Goal: Information Seeking & Learning: Check status

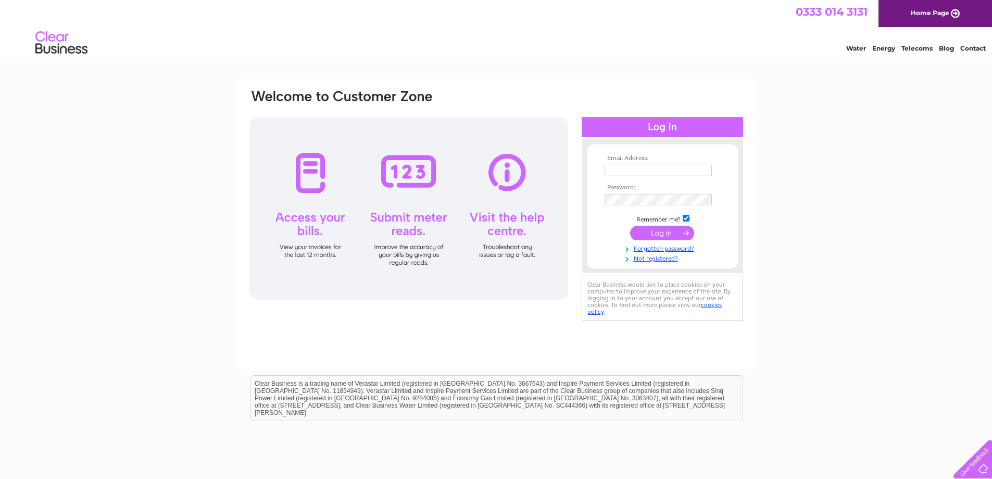
type input "accounts@caval.co.uk"
click at [657, 232] on input "submit" at bounding box center [662, 233] width 64 height 15
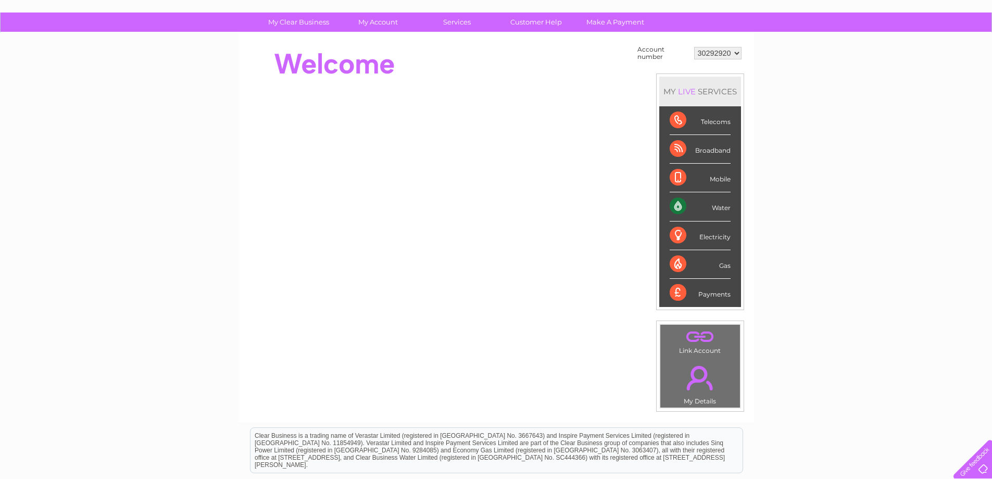
scroll to position [65, 0]
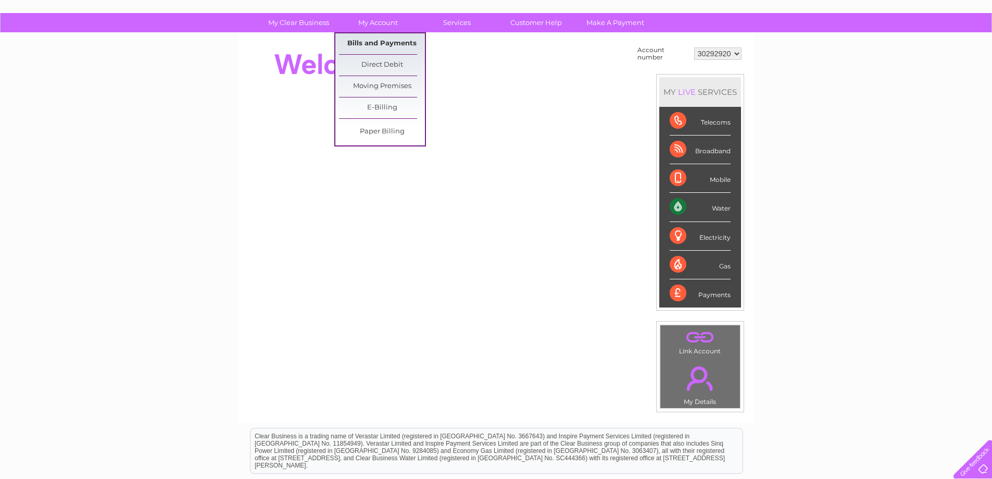
click at [392, 46] on link "Bills and Payments" at bounding box center [382, 43] width 86 height 21
click at [386, 41] on link "Bills and Payments" at bounding box center [382, 43] width 86 height 21
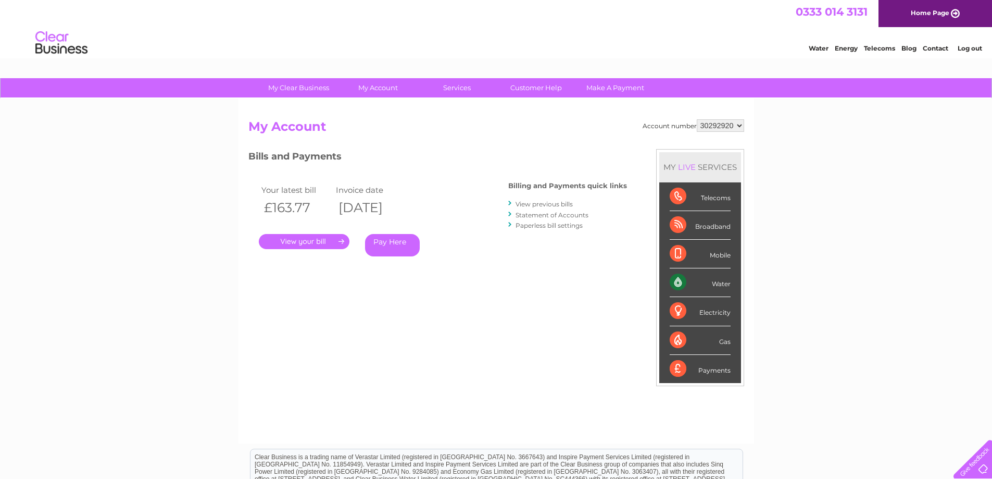
click at [547, 204] on link "View previous bills" at bounding box center [544, 204] width 57 height 8
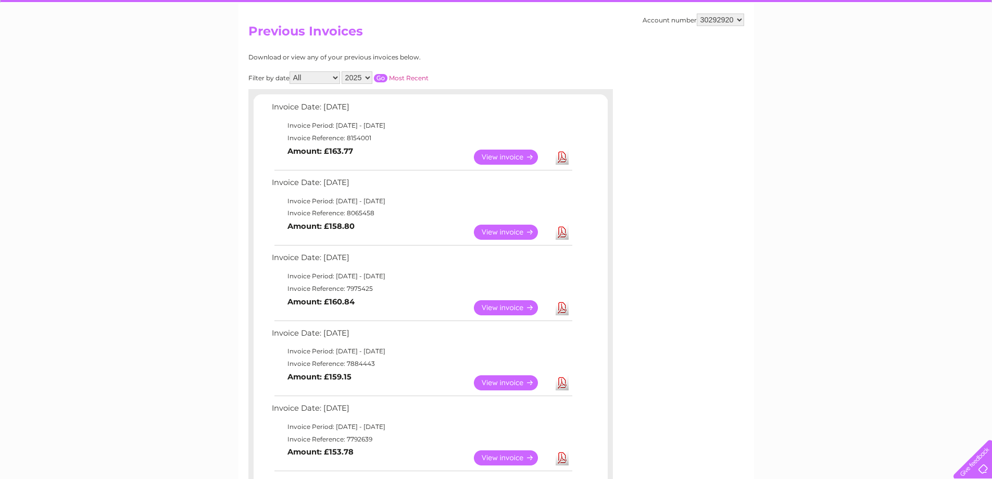
scroll to position [96, 0]
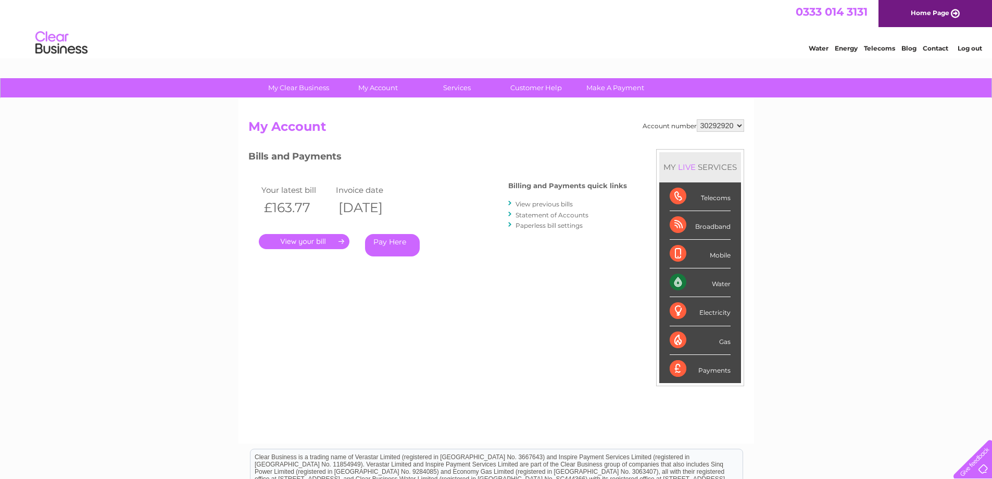
click at [555, 213] on link "Statement of Accounts" at bounding box center [552, 215] width 73 height 8
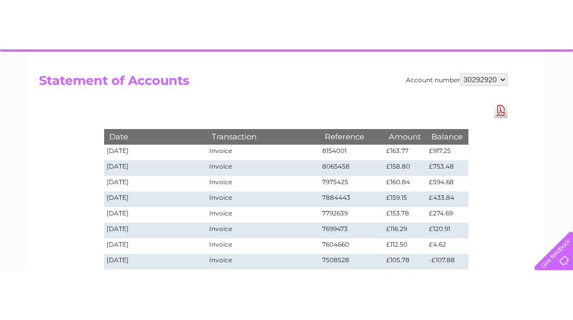
scroll to position [97, 0]
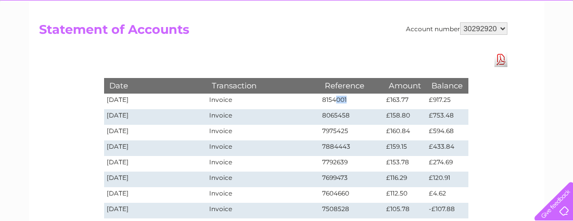
drag, startPoint x: 353, startPoint y: 99, endPoint x: 338, endPoint y: 101, distance: 14.7
click at [338, 101] on td "8154001" at bounding box center [352, 102] width 65 height 16
drag, startPoint x: 346, startPoint y: 177, endPoint x: 315, endPoint y: 178, distance: 31.3
click at [315, 178] on tr "02/05/2025 Invoice 7699473 £116.29 £120.91" at bounding box center [286, 180] width 365 height 16
copy tr "7699473"
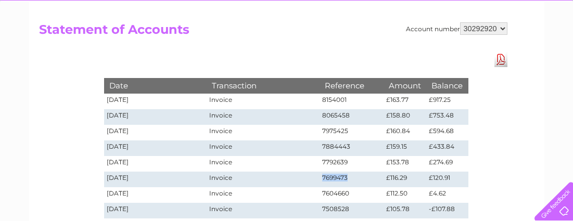
click at [329, 175] on td "7699473" at bounding box center [352, 180] width 65 height 16
click at [333, 193] on td "7604660" at bounding box center [352, 196] width 65 height 16
copy td "7604660"
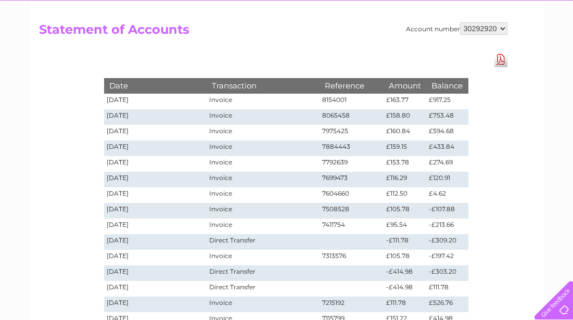
click at [331, 209] on td "7508528" at bounding box center [352, 211] width 65 height 16
copy td "7508528"
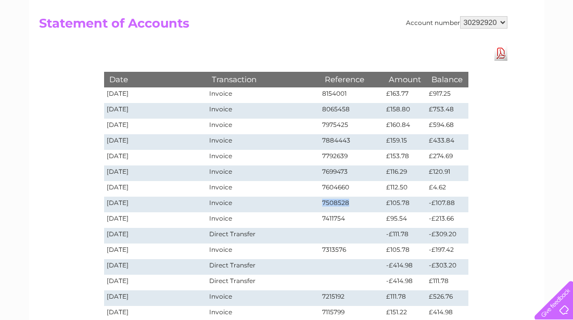
scroll to position [102, 0]
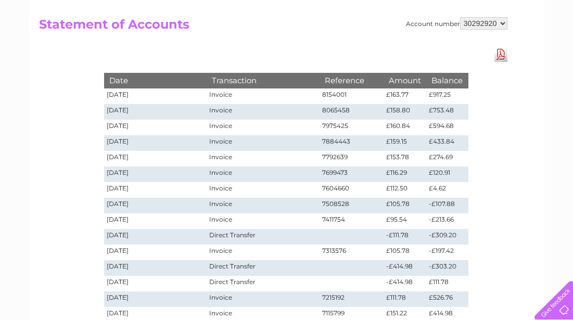
click at [390, 122] on td "£160.84" at bounding box center [405, 128] width 43 height 16
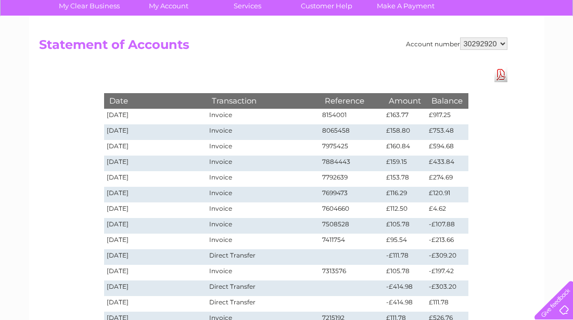
scroll to position [75, 0]
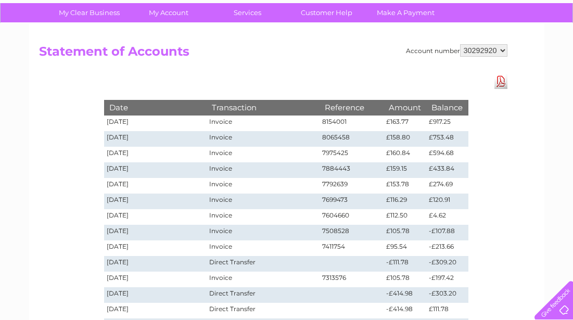
click at [388, 293] on td "-£414.98" at bounding box center [405, 296] width 43 height 16
click at [238, 293] on td "Direct Transfer" at bounding box center [263, 296] width 113 height 16
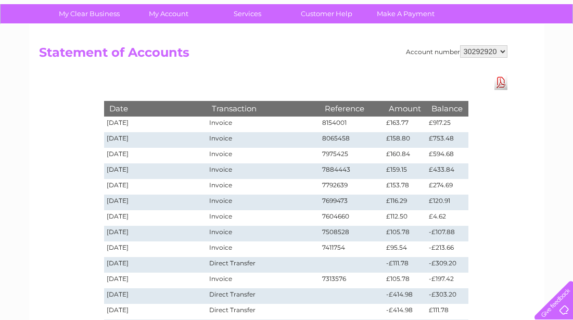
scroll to position [73, 0]
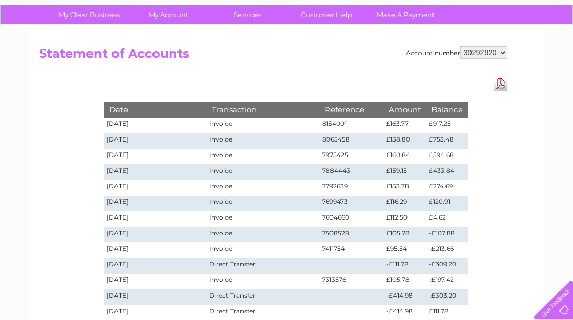
click at [502, 49] on select "30292920" at bounding box center [483, 52] width 47 height 13
click at [389, 46] on h2 "Statement of Accounts" at bounding box center [273, 56] width 469 height 20
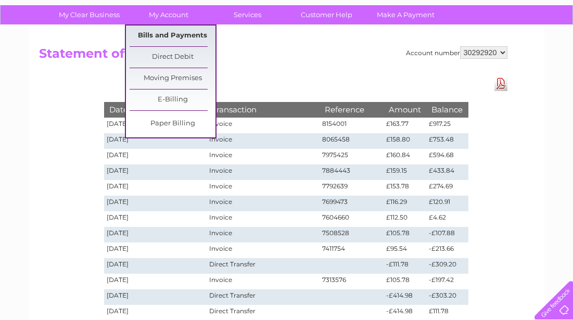
click at [179, 38] on link "Bills and Payments" at bounding box center [173, 36] width 86 height 21
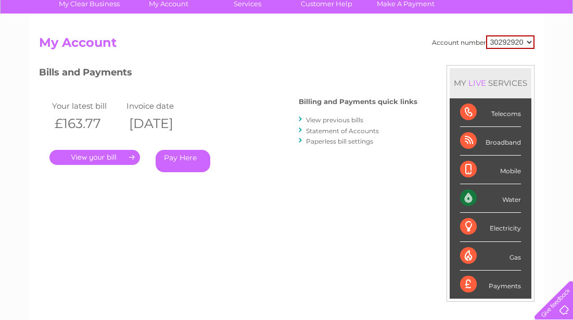
scroll to position [83, 0]
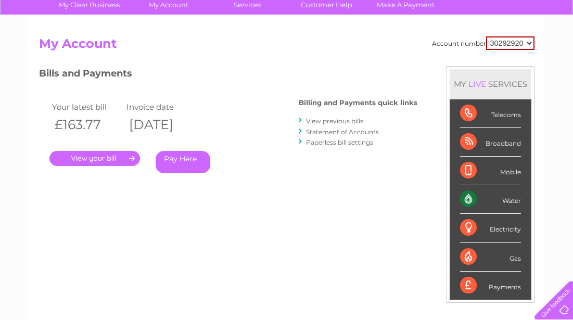
click at [92, 157] on link "." at bounding box center [94, 158] width 91 height 15
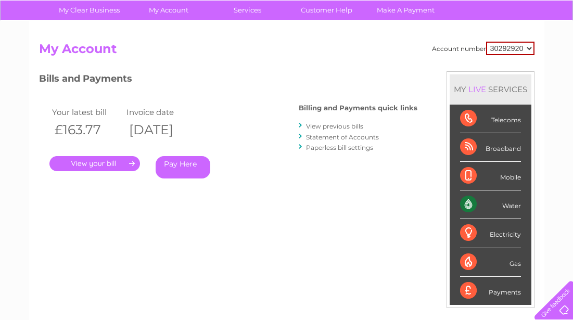
click at [334, 124] on link "View previous bills" at bounding box center [334, 126] width 57 height 8
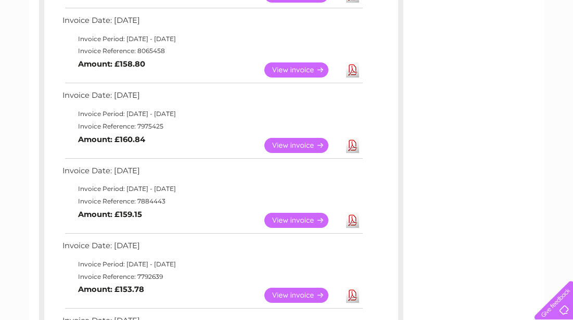
scroll to position [259, 0]
